Goal: Find specific page/section: Find specific page/section

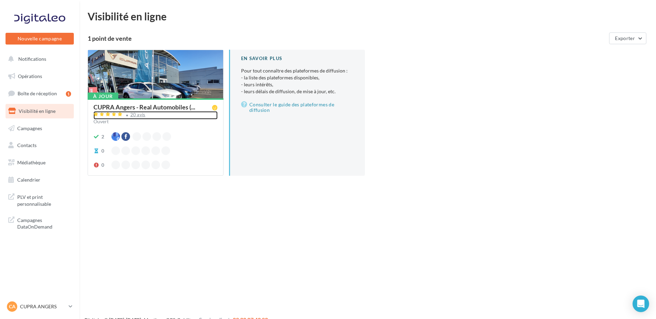
click at [141, 115] on div "20 avis" at bounding box center [137, 115] width 15 height 4
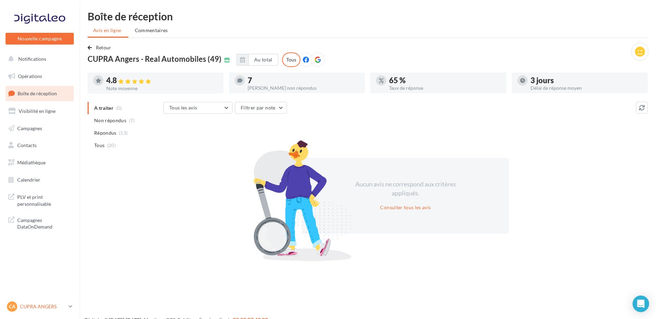
click at [39, 306] on p "CUPRA ANGERS" at bounding box center [43, 306] width 46 height 7
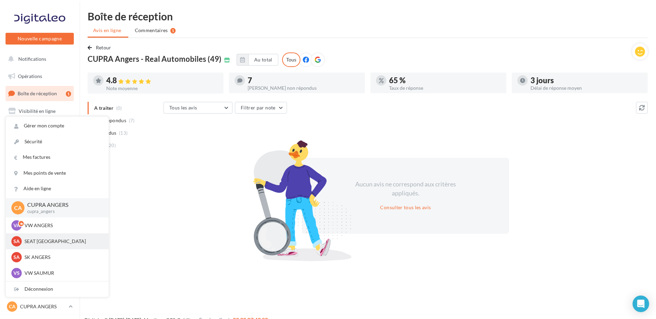
click at [32, 241] on p "SEAT [GEOGRAPHIC_DATA]" at bounding box center [63, 241] width 76 height 7
